Goal: Task Accomplishment & Management: Manage account settings

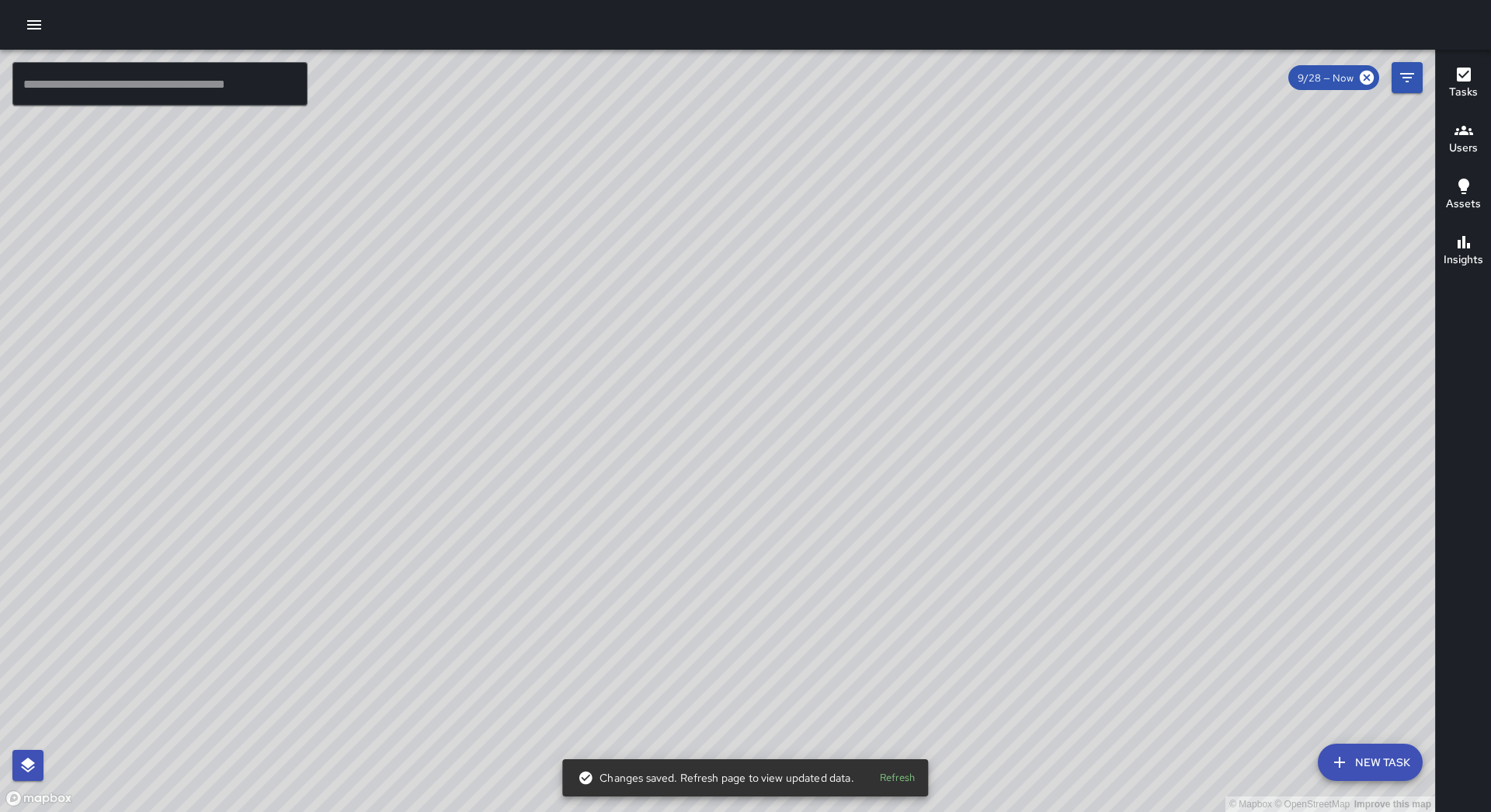
drag, startPoint x: 28, startPoint y: 21, endPoint x: 32, endPoint y: 41, distance: 20.4
click at [28, 22] on icon "button" at bounding box center [34, 25] width 19 height 19
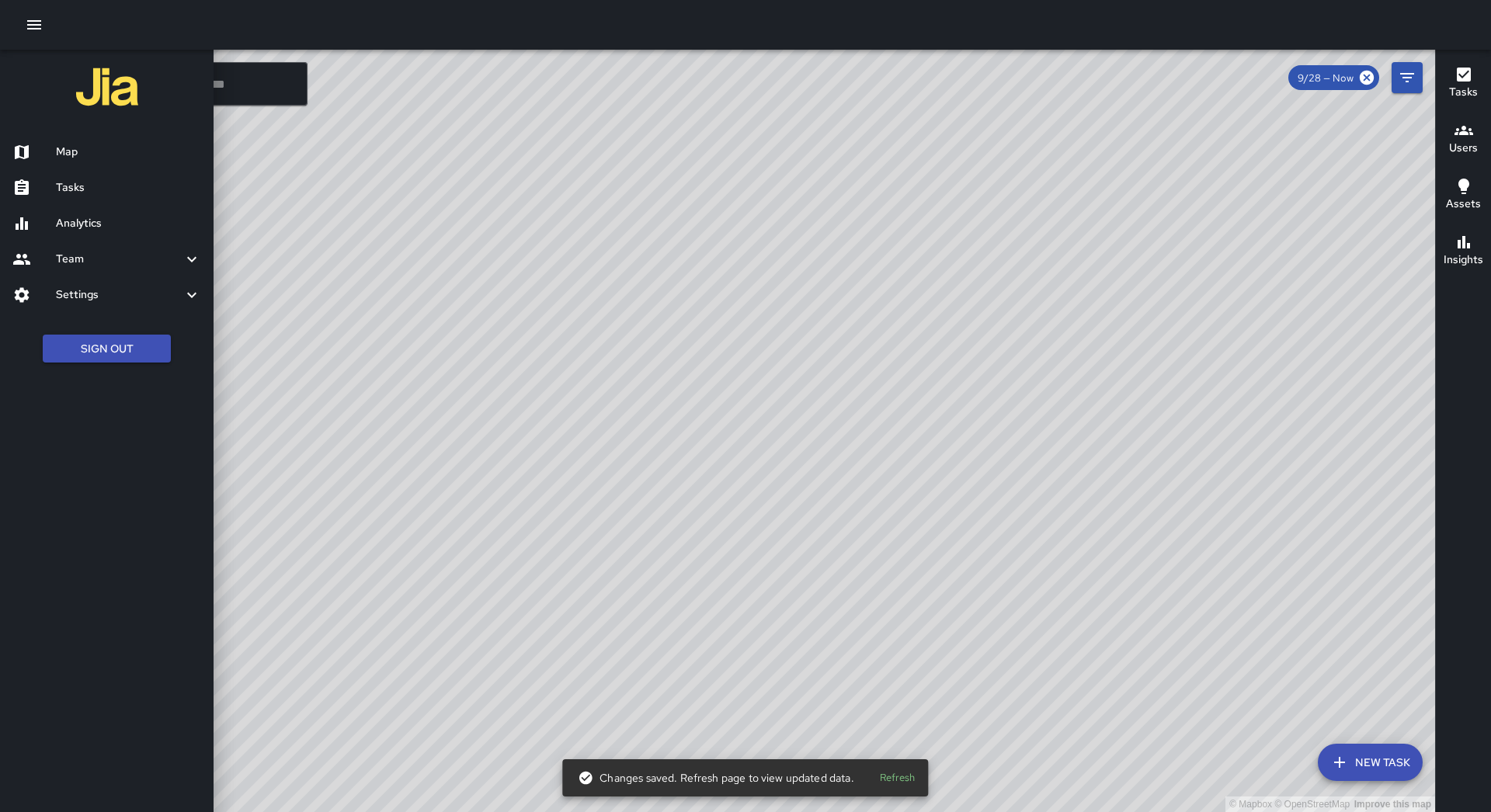
click at [103, 197] on div "Tasks" at bounding box center [106, 188] width 213 height 35
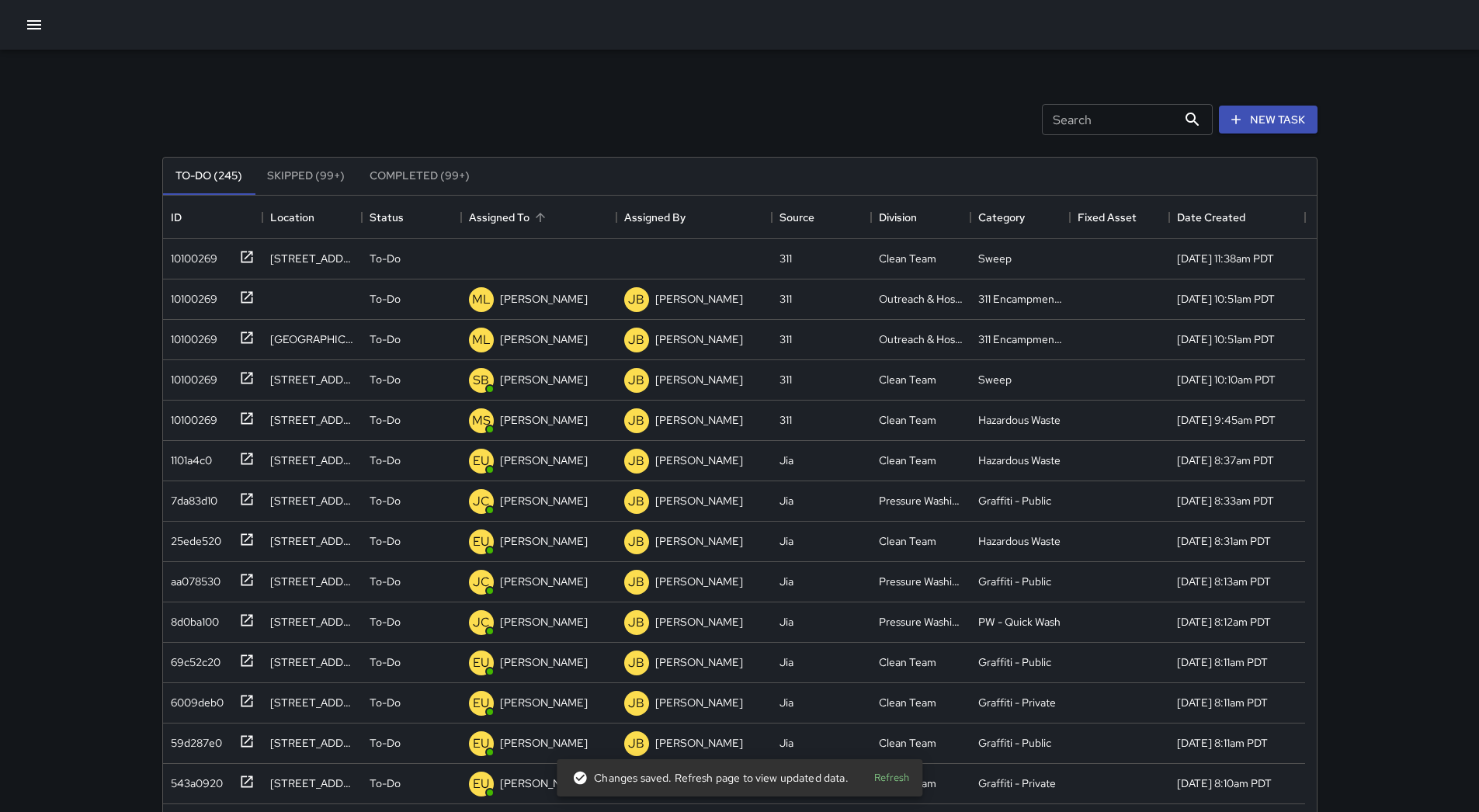
scroll to position [646, 1142]
drag, startPoint x: 560, startPoint y: 218, endPoint x: 551, endPoint y: 217, distance: 9.1
click at [560, 217] on div "Assigned To" at bounding box center [539, 217] width 140 height 44
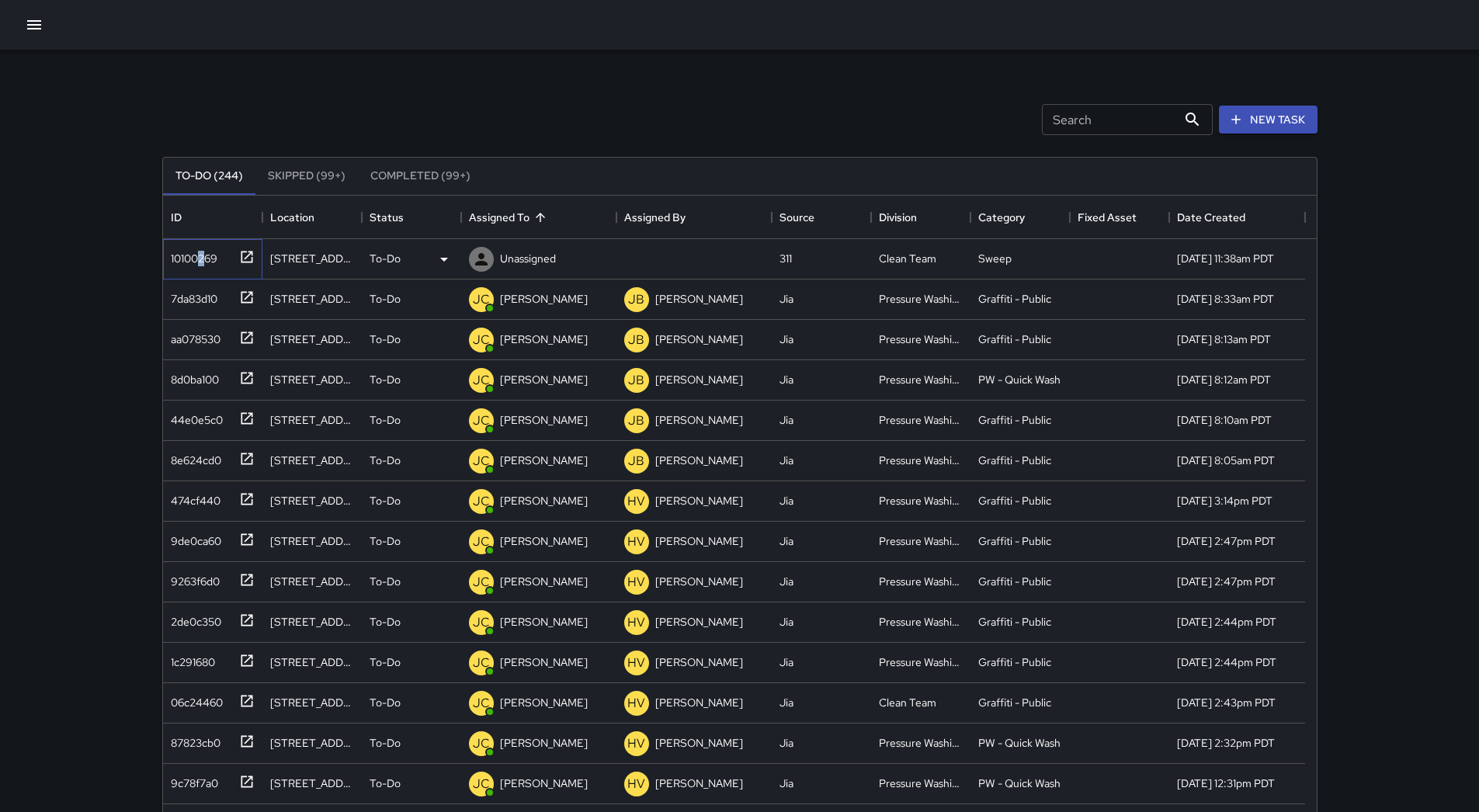
drag, startPoint x: 201, startPoint y: 239, endPoint x: 207, endPoint y: 244, distance: 7.8
click at [204, 242] on div "10100269" at bounding box center [212, 259] width 100 height 40
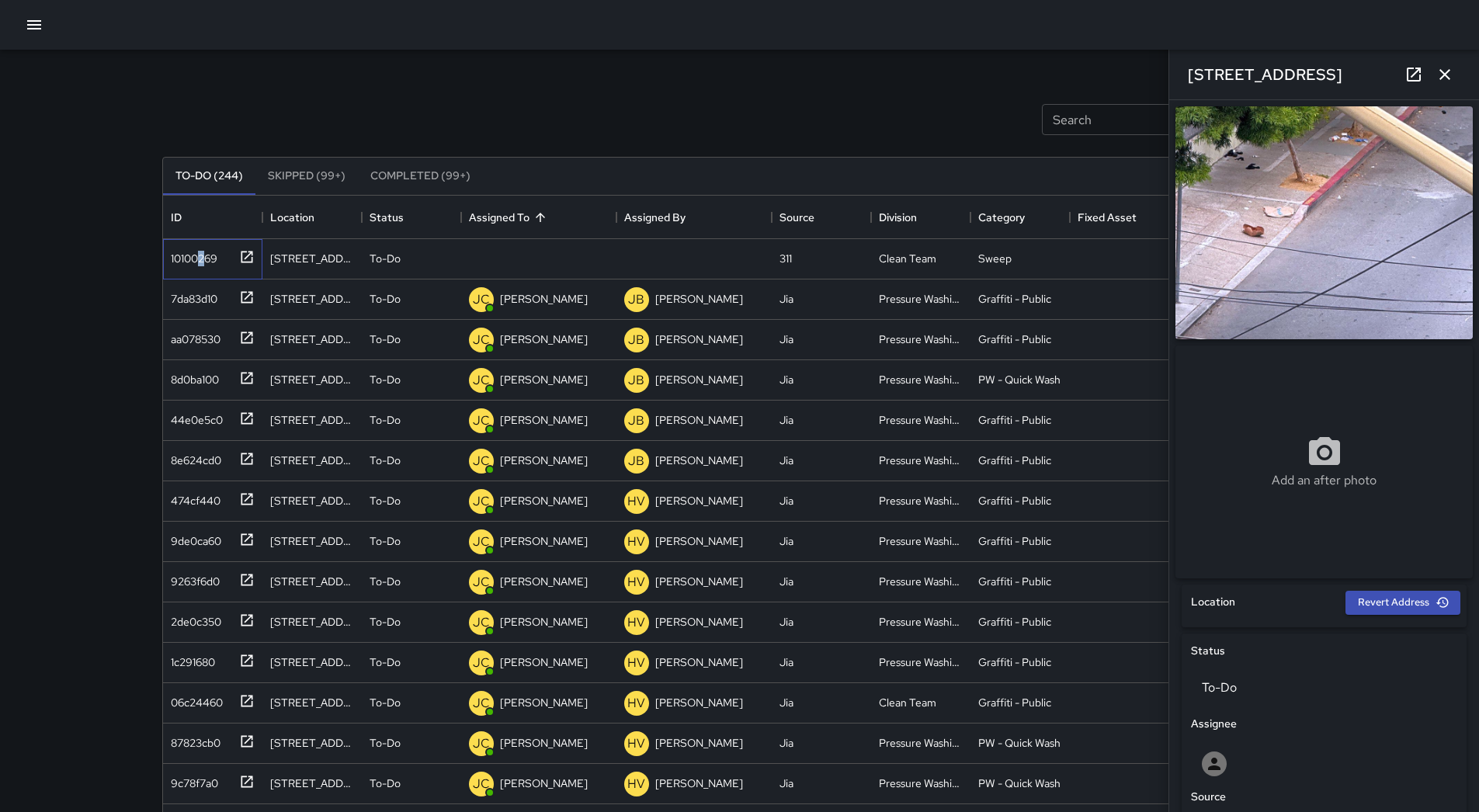
drag, startPoint x: 207, startPoint y: 244, endPoint x: 1296, endPoint y: 267, distance: 1089.2
click at [215, 246] on div "10100269" at bounding box center [191, 255] width 53 height 21
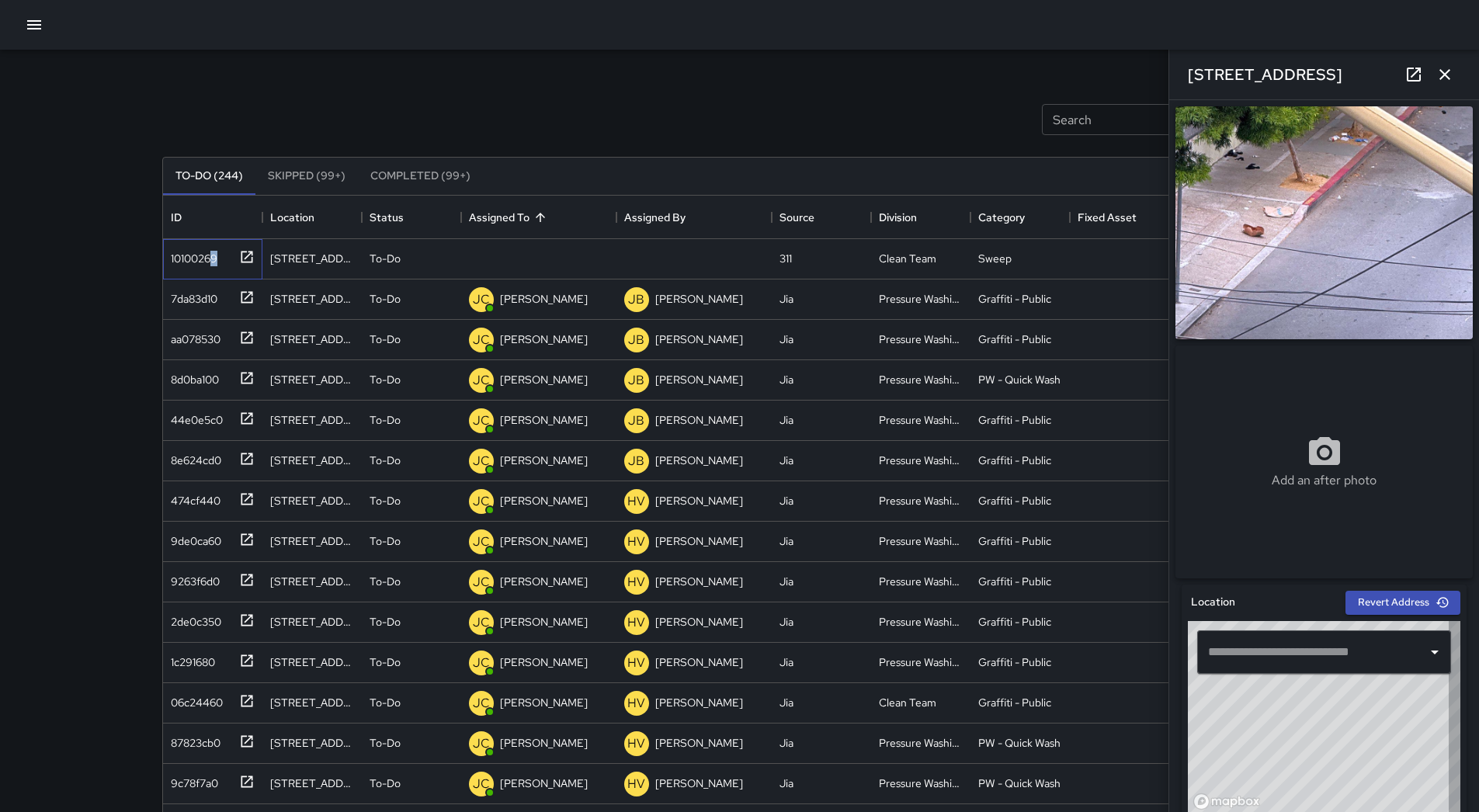
type input "**********"
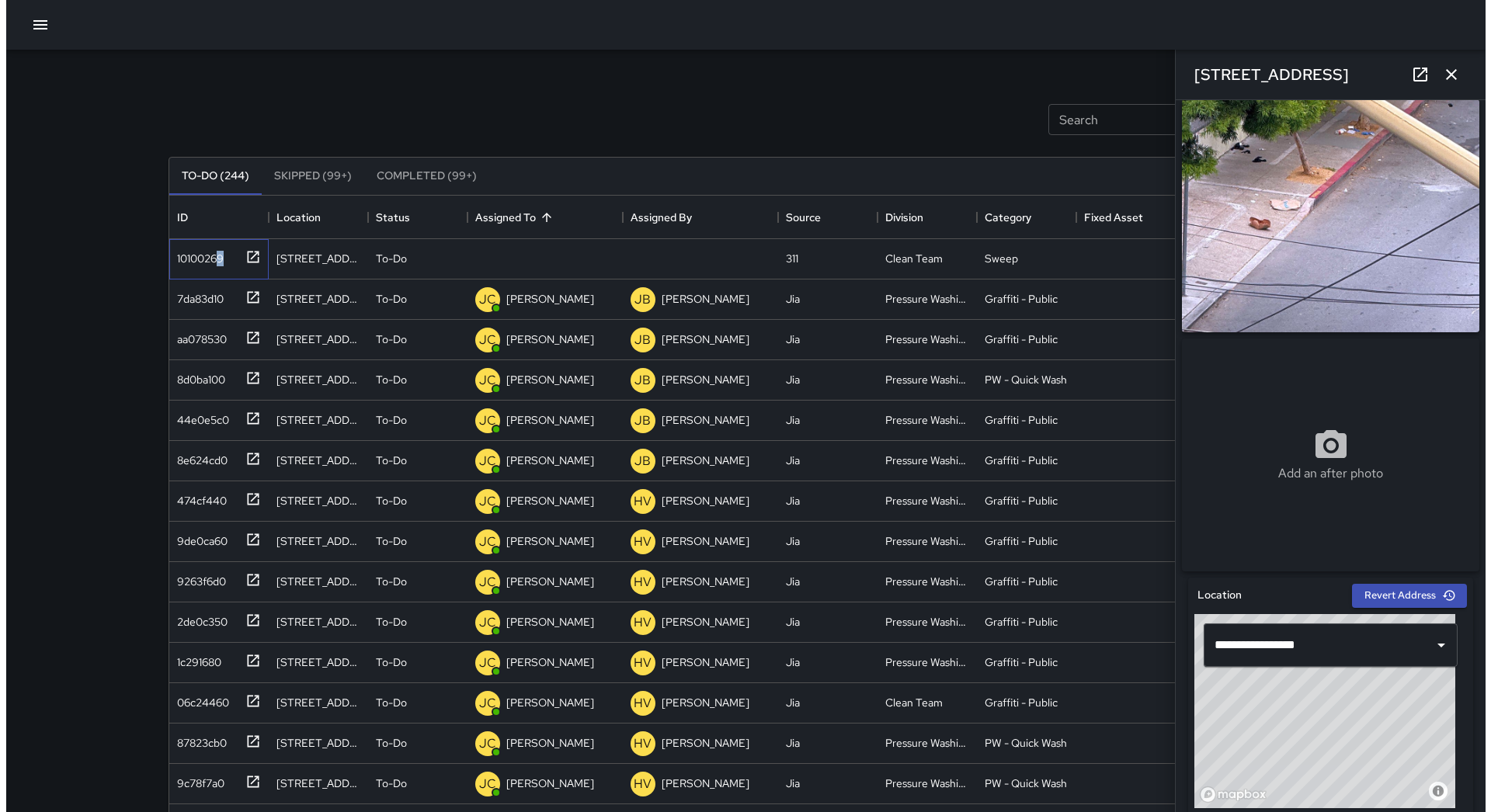
scroll to position [0, 0]
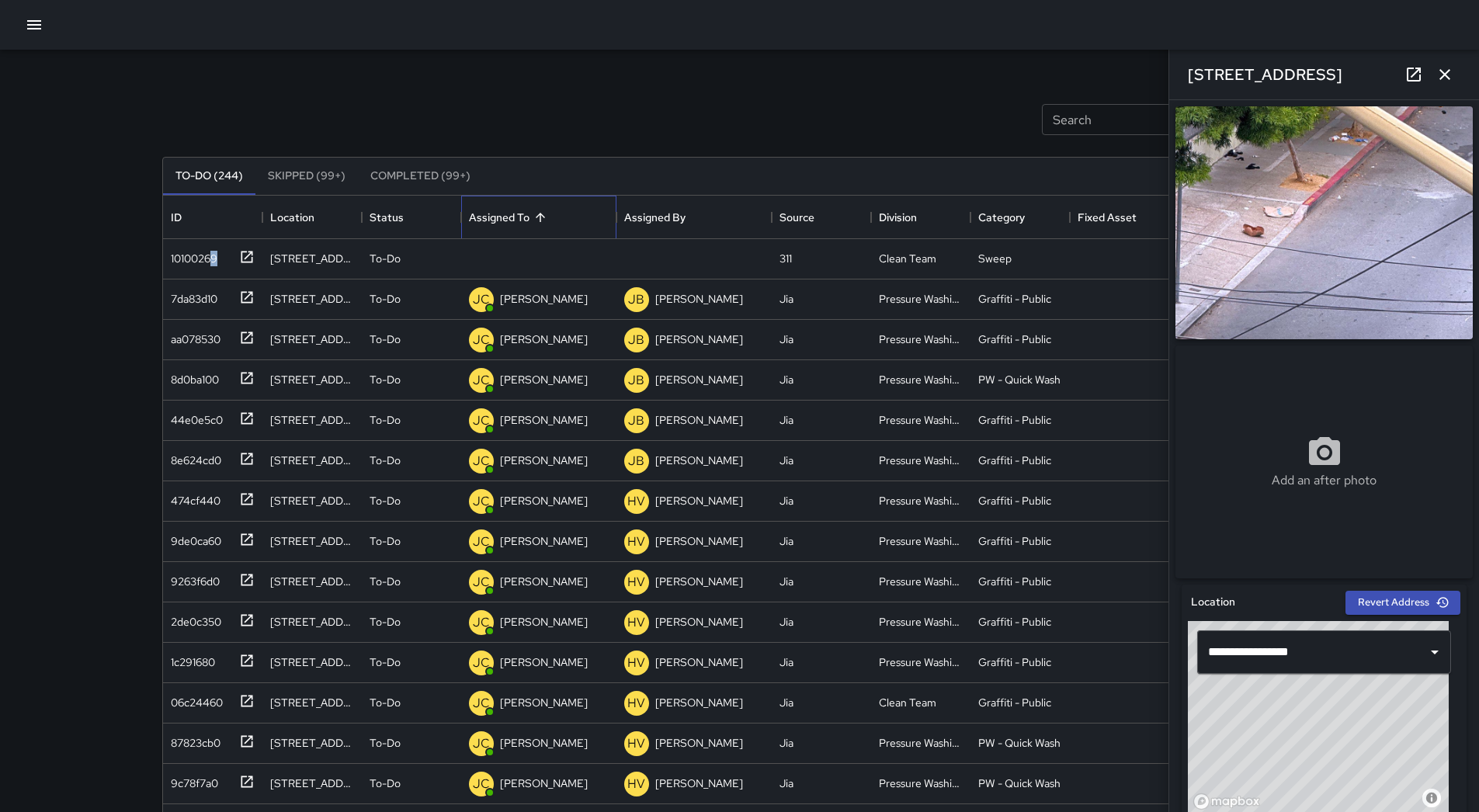
click at [522, 237] on div "Assigned To" at bounding box center [500, 217] width 61 height 44
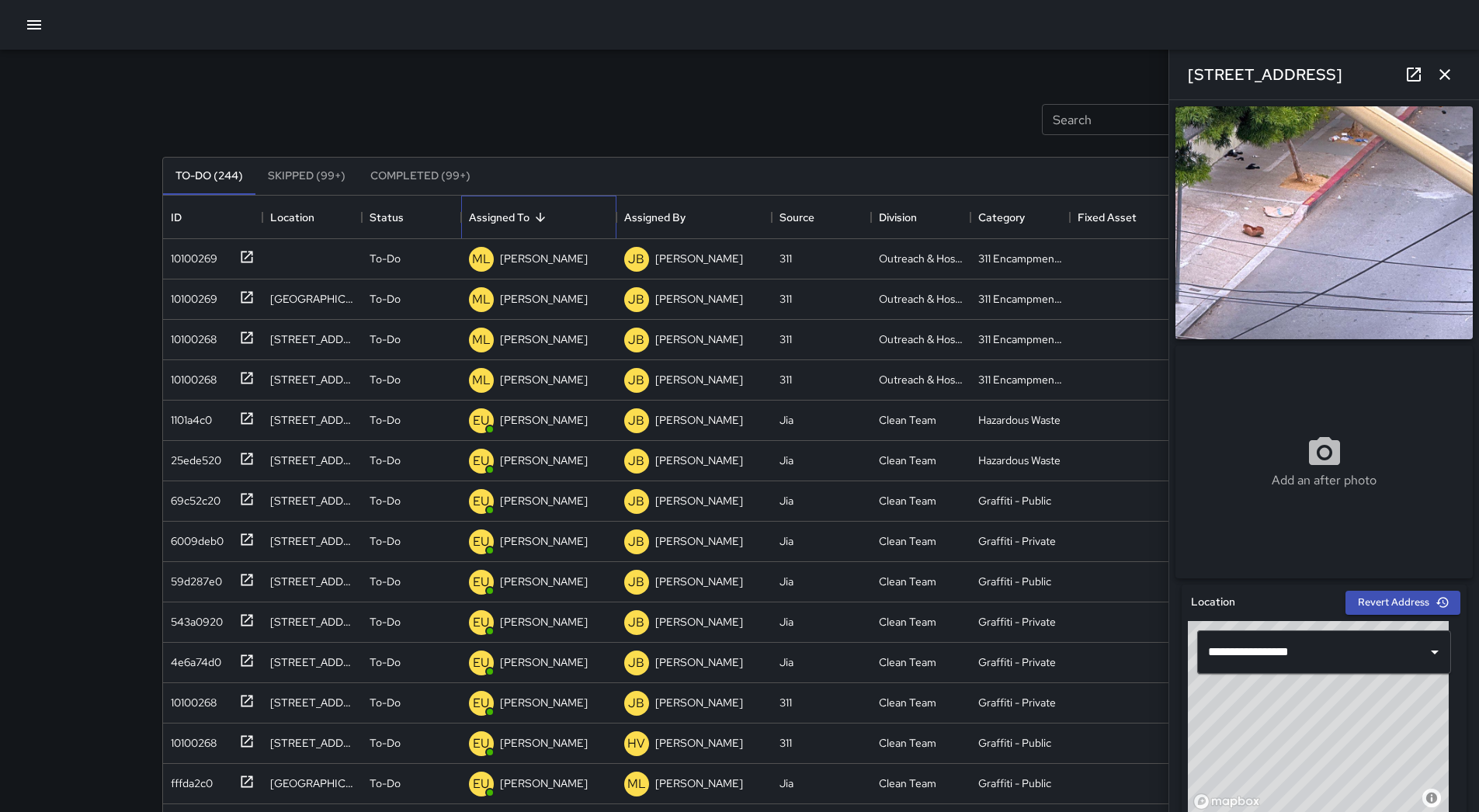
click at [515, 237] on div "Assigned To" at bounding box center [500, 217] width 61 height 44
click at [518, 261] on p "Unassigned" at bounding box center [528, 258] width 56 height 16
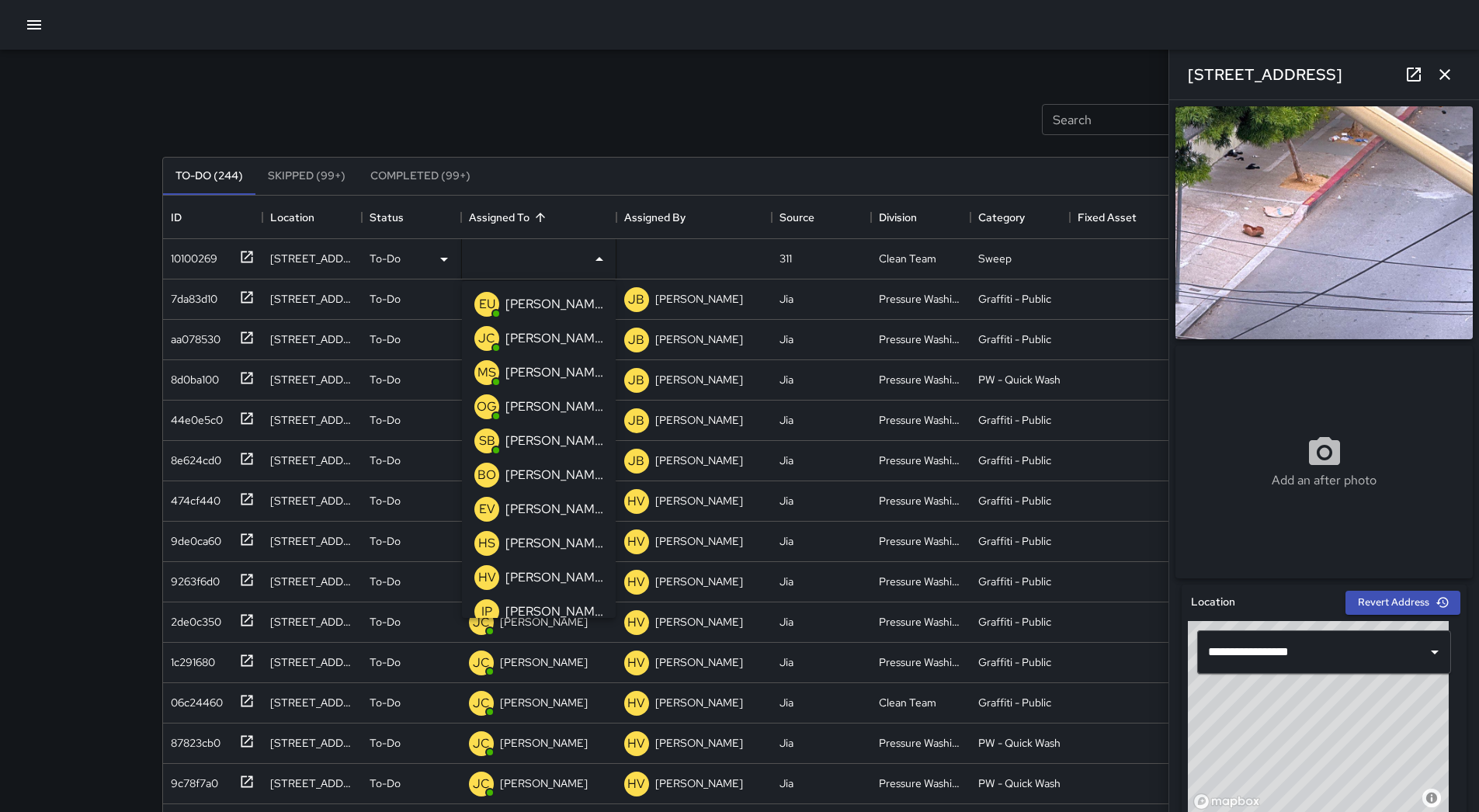
click at [542, 438] on p "[PERSON_NAME]" at bounding box center [554, 441] width 98 height 19
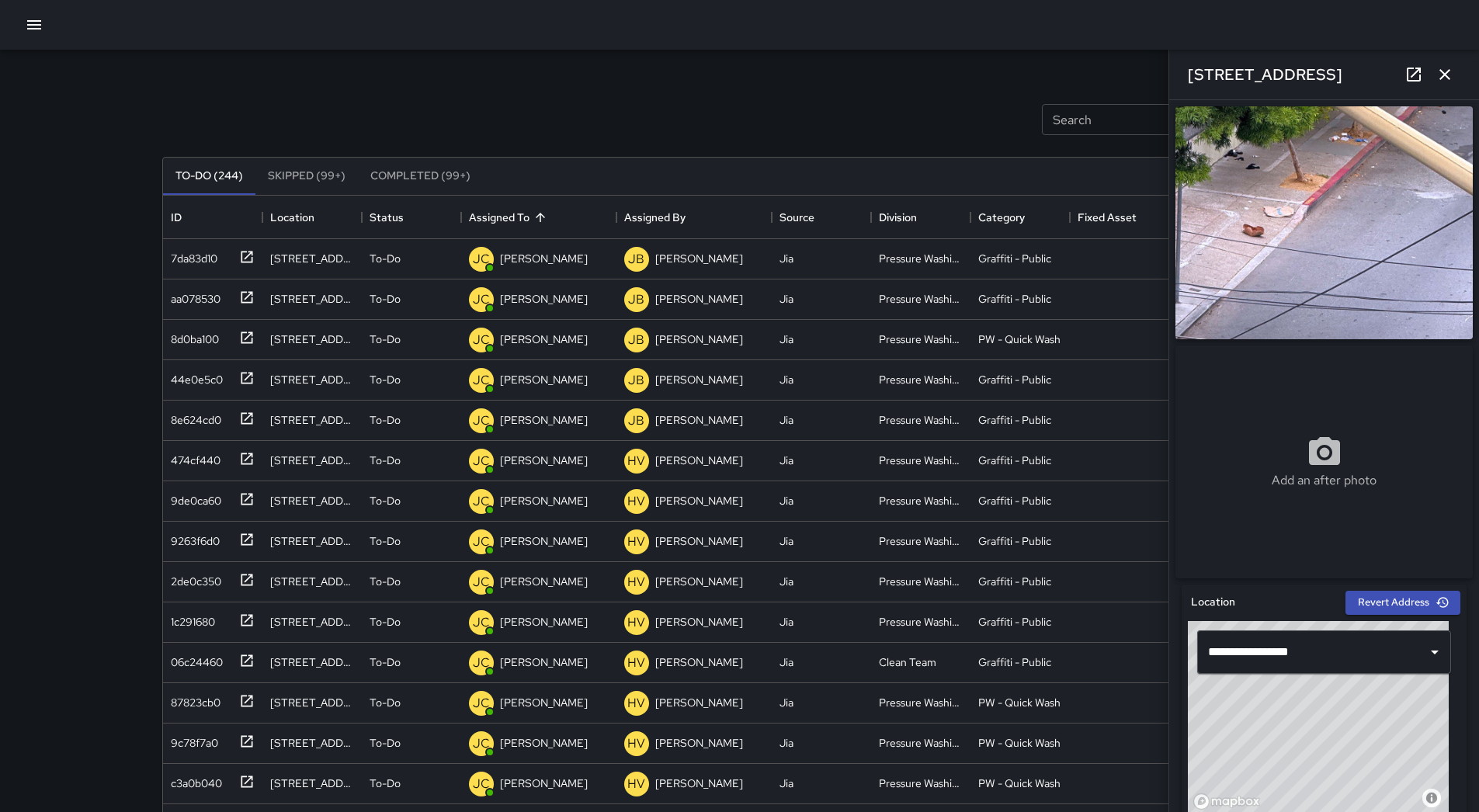
click at [40, 35] on button "button" at bounding box center [35, 25] width 31 height 31
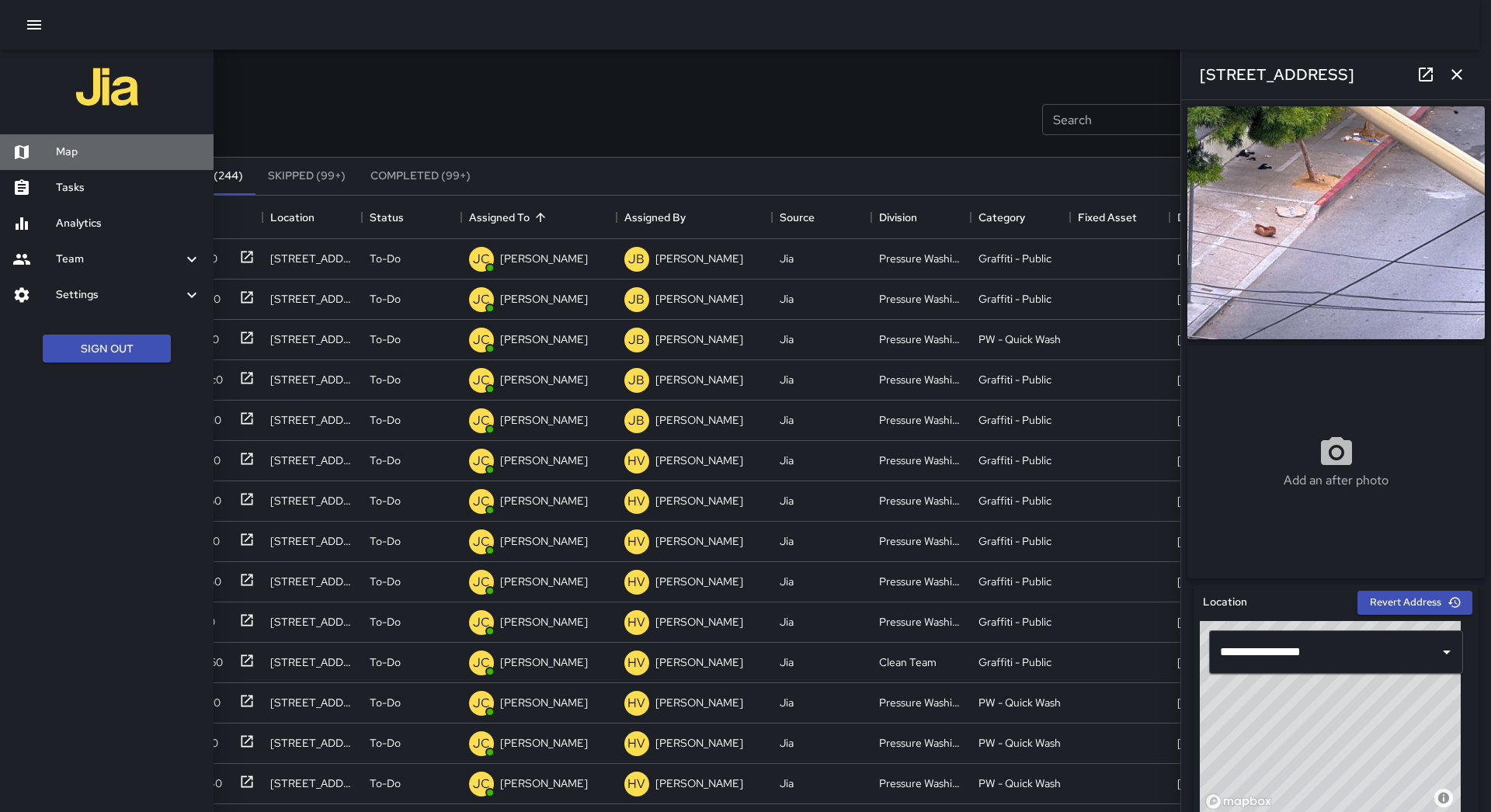
click at [72, 153] on h6 "Map" at bounding box center [128, 152] width 145 height 17
